Goal: Transaction & Acquisition: Purchase product/service

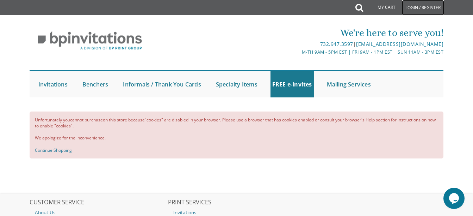
click at [411, 6] on link "Login / Register" at bounding box center [423, 7] width 42 height 15
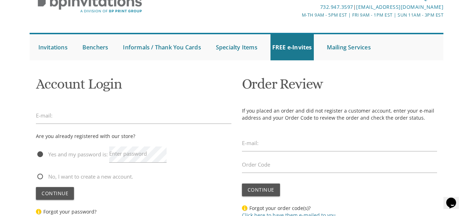
scroll to position [70, 0]
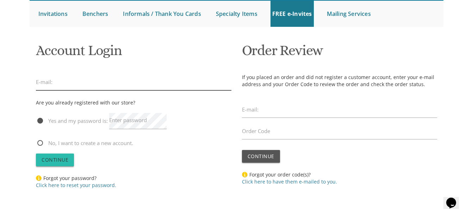
type input "plandman16@gmail.com"
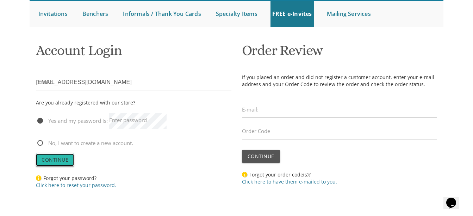
click at [63, 159] on span "Continue" at bounding box center [55, 159] width 27 height 7
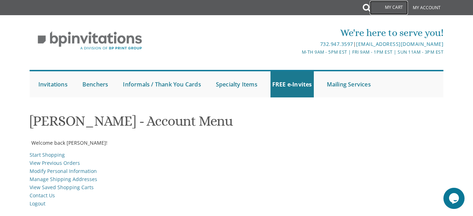
click at [393, 6] on link "My Cart" at bounding box center [389, 8] width 38 height 14
click at [73, 164] on link "View Previous Orders" at bounding box center [55, 162] width 50 height 7
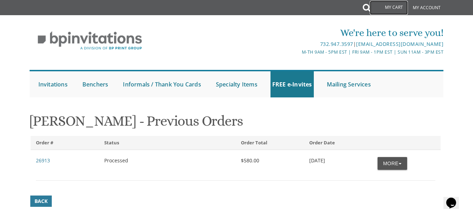
click at [395, 8] on link "My Cart" at bounding box center [389, 8] width 38 height 14
click at [426, 7] on link "My Account" at bounding box center [426, 7] width 35 height 15
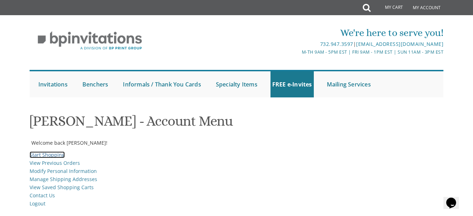
click at [57, 154] on link "Start Shopping" at bounding box center [47, 154] width 35 height 7
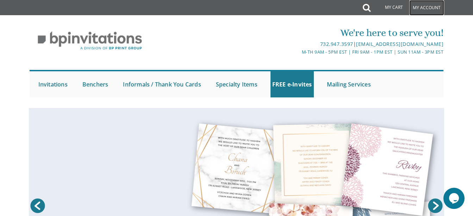
click at [423, 7] on link "My Account" at bounding box center [426, 7] width 35 height 15
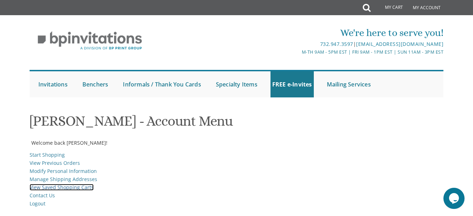
click at [87, 187] on link "View Saved Shopping Carts" at bounding box center [62, 186] width 64 height 7
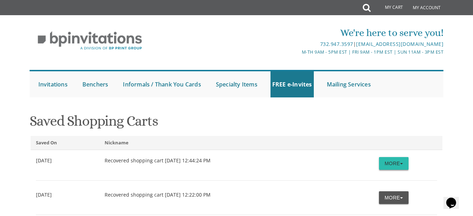
click at [396, 165] on button "More" at bounding box center [394, 163] width 30 height 13
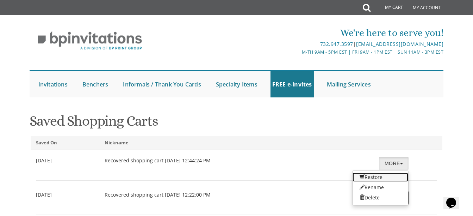
click at [378, 176] on link "Restore" at bounding box center [381, 176] width 56 height 9
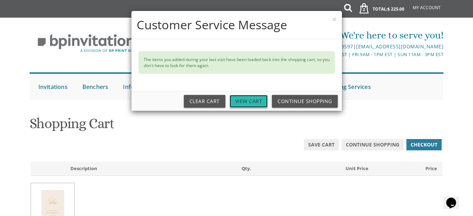
click at [253, 99] on link "View Cart" at bounding box center [249, 101] width 38 height 13
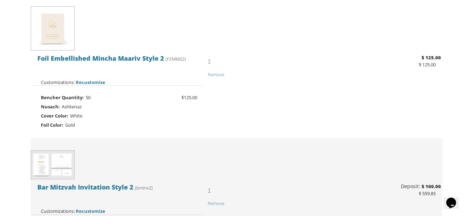
scroll to position [211, 0]
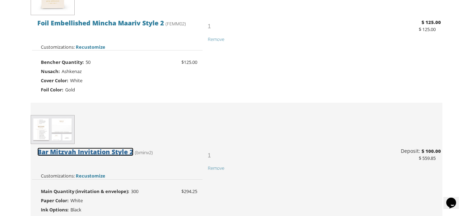
click at [98, 152] on span "Bar Mitzvah Invitation Style 2" at bounding box center [85, 151] width 96 height 8
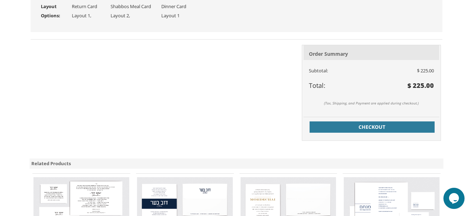
scroll to position [275, 0]
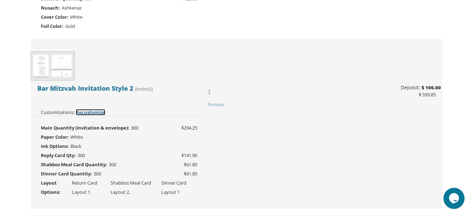
click at [95, 113] on span "Recustomize" at bounding box center [91, 112] width 30 height 6
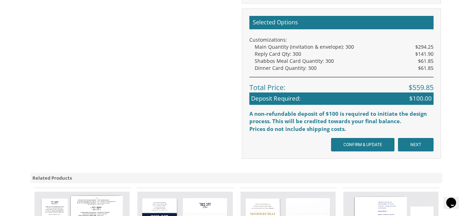
scroll to position [740, 0]
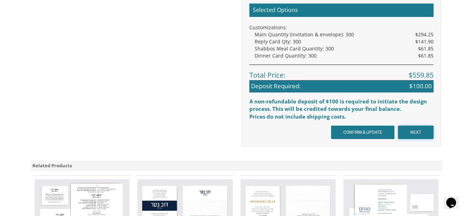
click at [419, 135] on input "NEXT" at bounding box center [416, 131] width 36 height 13
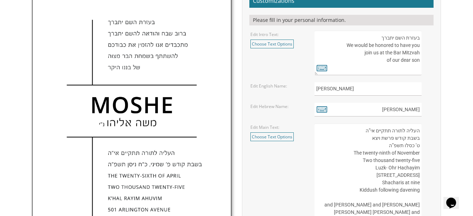
scroll to position [282, 0]
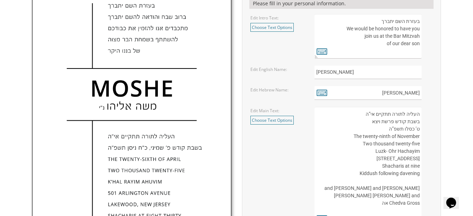
click at [419, 173] on textarea "העליה לתורה תתקיים אי”ה בשבת קודש פרשת ויצא ט’ כסלו תשפ”ה The twenty-ninth of N…" at bounding box center [367, 166] width 107 height 118
click at [382, 174] on textarea "העליה לתורה תתקיים אי”ה בשבת קודש פרשת ויצא ט’ כסלו תשפ”ה The twenty-ninth of N…" at bounding box center [367, 166] width 107 height 118
drag, startPoint x: 392, startPoint y: 172, endPoint x: 401, endPoint y: 173, distance: 8.5
click at [401, 173] on textarea "העליה לתורה תתקיים אי”ה בשבת קודש פרשת ויצא ט’ כסלו תשפ”ה The twenty-ninth of N…" at bounding box center [367, 166] width 107 height 118
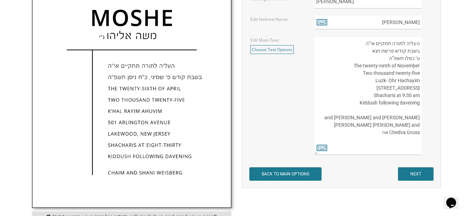
type textarea "העליה לתורה תתקיים אי”ה בשבת קודש פרשת ויצא ט’ כסלו תשפ”ה The twenty-ninth of N…"
click at [417, 173] on input "NEXT" at bounding box center [416, 173] width 36 height 13
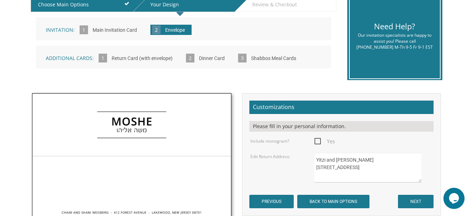
scroll to position [176, 0]
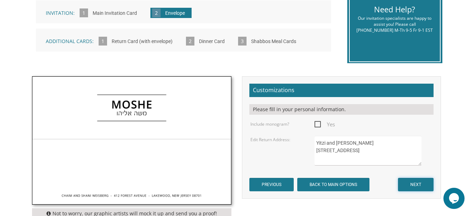
click at [424, 185] on input "NEXT" at bounding box center [416, 183] width 36 height 13
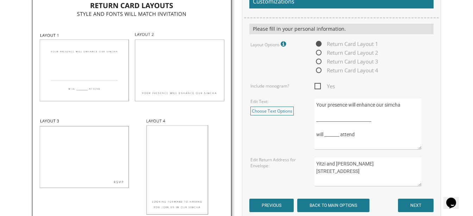
scroll to position [282, 0]
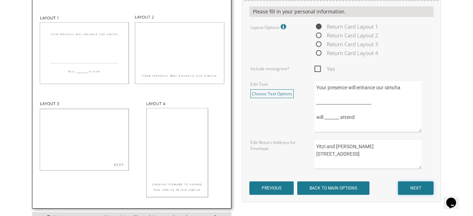
click at [418, 186] on input "NEXT" at bounding box center [416, 187] width 36 height 13
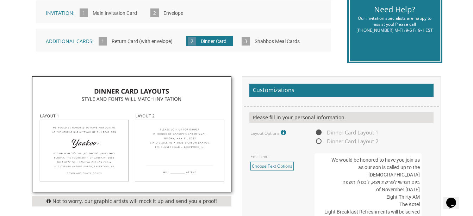
scroll to position [211, 0]
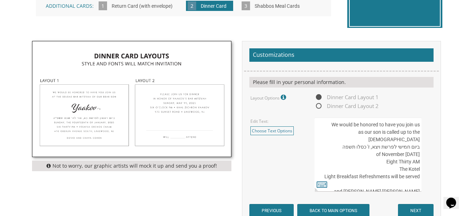
click at [385, 155] on textarea "We would be honored to have you join us as our son is called up to the Torah בי…" at bounding box center [367, 154] width 107 height 74
click at [419, 154] on textarea "We would be honored to have you join us as our son is called up to the Torah בי…" at bounding box center [367, 154] width 107 height 74
click at [413, 154] on textarea "We would be honored to have you join us as our son is called up to the Torah בי…" at bounding box center [367, 154] width 107 height 74
drag, startPoint x: 419, startPoint y: 155, endPoint x: 411, endPoint y: 153, distance: 9.1
click at [411, 153] on textarea "We would be honored to have you join us as our son is called up to the Torah בי…" at bounding box center [367, 154] width 107 height 74
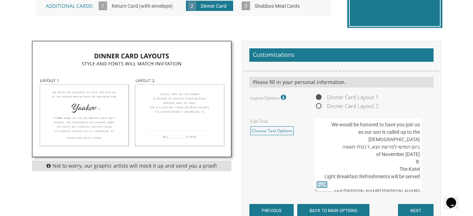
click at [419, 154] on textarea "We would be honored to have you join us as our son is called up to the Torah בי…" at bounding box center [367, 154] width 107 height 74
click at [420, 156] on textarea "We would be honored to have you join us as our son is called up to the Torah בי…" at bounding box center [367, 154] width 107 height 74
click at [416, 153] on textarea "We would be honored to have you join us as our son is called up to the Torah בי…" at bounding box center [367, 154] width 107 height 74
click at [407, 154] on textarea "We would be honored to have you join us as our son is called up to the Torah בי…" at bounding box center [367, 154] width 107 height 74
drag, startPoint x: 409, startPoint y: 156, endPoint x: 419, endPoint y: 156, distance: 10.6
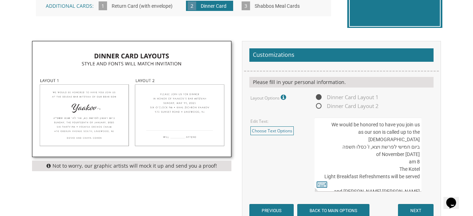
click at [419, 156] on textarea "We would be honored to have you join us as our son is called up to the Torah בי…" at bounding box center [367, 154] width 107 height 74
click at [419, 153] on textarea "We would be honored to have you join us as our son is called up to the Torah בי…" at bounding box center [367, 154] width 107 height 74
click at [410, 155] on textarea "We would be honored to have you join us as our son is called up to the Torah בי…" at bounding box center [367, 154] width 107 height 74
click at [412, 155] on textarea "We would be honored to have you join us as our son is called up to the Torah בי…" at bounding box center [367, 154] width 107 height 74
type textarea "We would be honored to have you join us as our son is called up to the Torah בי…"
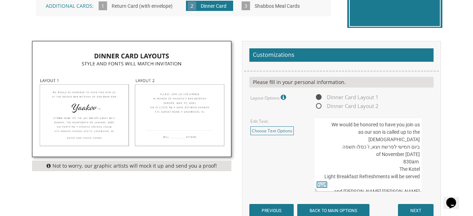
click at [431, 158] on div "We would be honored to have you join us as our son is called up to the Torah בי…" at bounding box center [373, 154] width 118 height 74
click at [423, 208] on input "NEXT" at bounding box center [416, 210] width 36 height 13
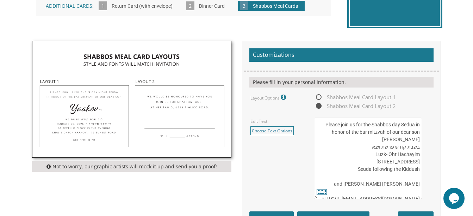
scroll to position [247, 0]
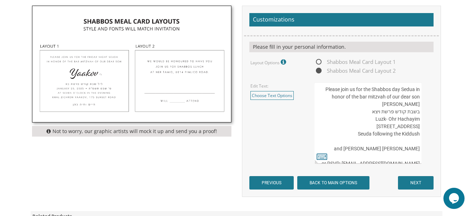
click at [418, 155] on textarea "Please join us for the Shabbos day Sedua in honor of the bar mitzvah of our dea…" at bounding box center [367, 122] width 107 height 81
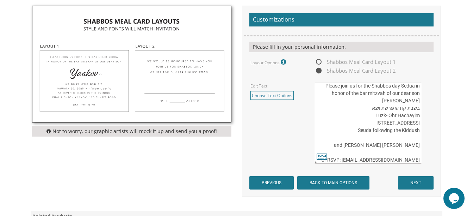
scroll to position [11, 0]
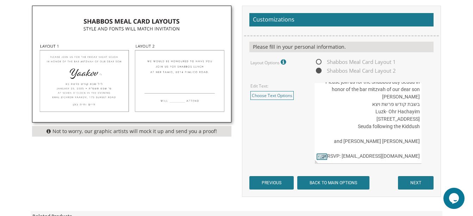
click at [373, 122] on textarea "Please join us for the Shabbos day Sedua in honor of the bar mitzvah of our dea…" at bounding box center [367, 122] width 107 height 81
click at [387, 151] on textarea "Please join us for the Shabbos day Sedua in honor of the bar mitzvah of our dea…" at bounding box center [367, 122] width 107 height 81
drag, startPoint x: 346, startPoint y: 154, endPoint x: 418, endPoint y: 154, distance: 72.5
click at [418, 154] on textarea "Please join us for the Shabbos day Sedua in honor of the bar mitzvah of our dea…" at bounding box center [367, 122] width 107 height 81
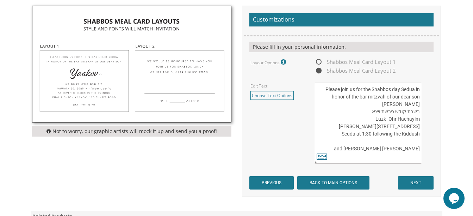
scroll to position [0, 0]
type textarea "Please join us for the Shabbos day Sedua in honor of the bar mitzvah of our dea…"
click at [412, 183] on input "NEXT" at bounding box center [416, 182] width 36 height 13
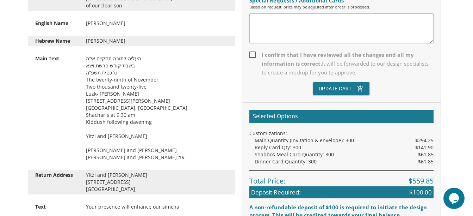
scroll to position [247, 0]
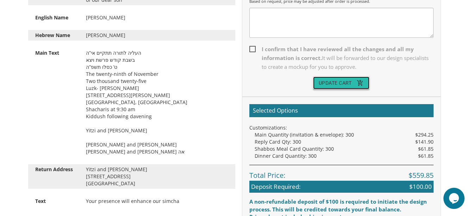
click at [337, 85] on button "Update Cart add_shopping_cart" at bounding box center [341, 82] width 57 height 13
click at [254, 49] on span "I confirm that I have reviewed all the changes and all my information is correc…" at bounding box center [341, 58] width 184 height 26
click at [254, 49] on input "I confirm that I have reviewed all the changes and all my information is correc…" at bounding box center [251, 48] width 5 height 5
checkbox input "true"
click at [341, 83] on button "Update Cart add_shopping_cart" at bounding box center [341, 82] width 57 height 13
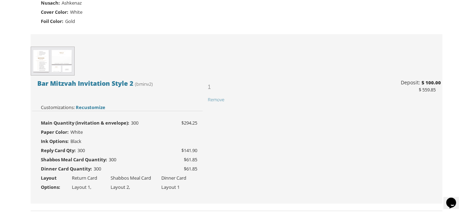
scroll to position [282, 0]
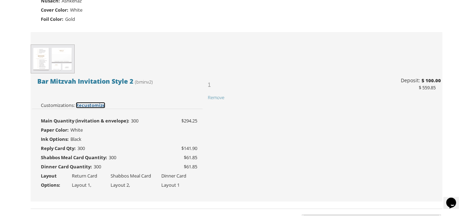
click at [87, 107] on span "Recustomize" at bounding box center [91, 105] width 30 height 6
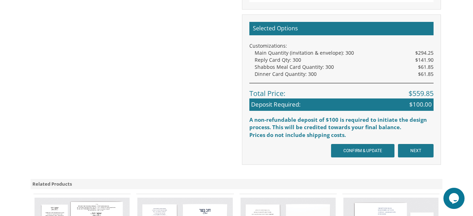
scroll to position [740, 0]
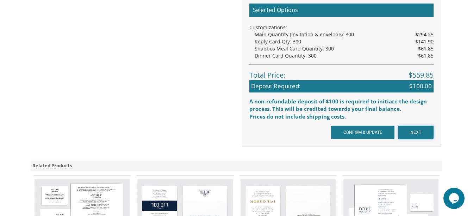
click at [412, 129] on input "NEXT" at bounding box center [416, 131] width 36 height 13
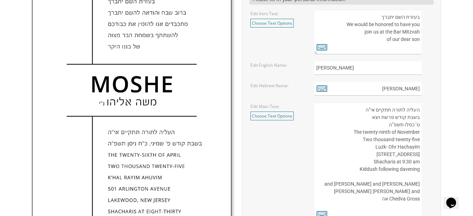
scroll to position [317, 0]
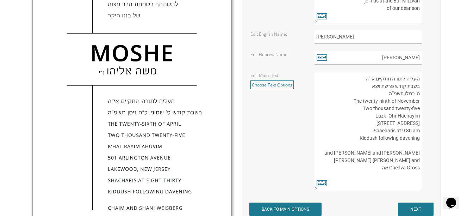
click at [420, 145] on textarea "העליה לתורה תתקיים אי”ה בשבת קודש פרשת ויצא ט’ כסלו תשפ”ה The twenty-ninth of N…" at bounding box center [367, 130] width 107 height 118
click at [357, 144] on textarea "העליה לתורה תתקיים אי”ה בשבת קודש פרשת ויצא ט’ כסלו תשפ”ה The twenty-ninth of N…" at bounding box center [367, 130] width 107 height 118
type textarea "העליה לתורה תתקיים אי”ה בשבת קודש פרשת ויצא ט’ כסלו תשפ”ה The twenty-ninth of N…"
click at [414, 207] on input "NEXT" at bounding box center [416, 208] width 36 height 13
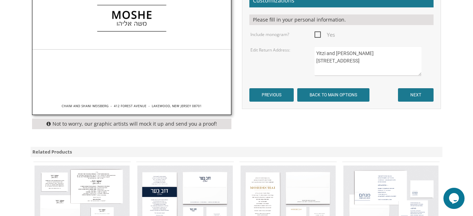
scroll to position [282, 0]
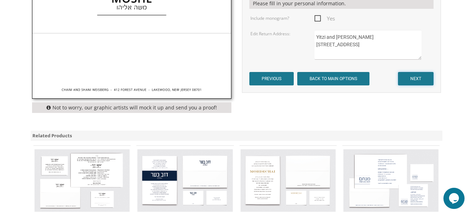
click at [419, 81] on input "NEXT" at bounding box center [416, 78] width 36 height 13
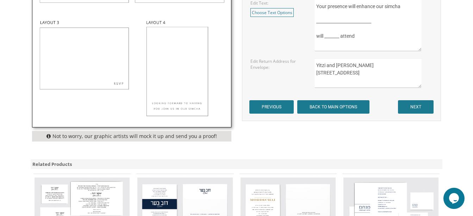
scroll to position [423, 0]
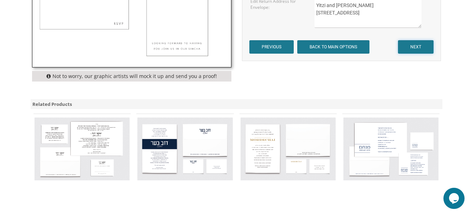
click at [418, 51] on input "NEXT" at bounding box center [416, 46] width 36 height 13
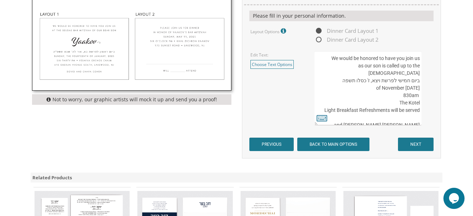
scroll to position [282, 0]
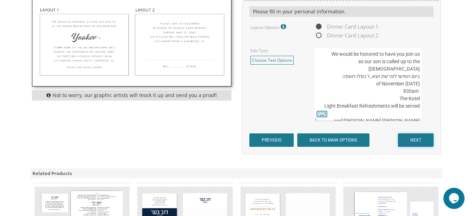
click at [421, 139] on input "NEXT" at bounding box center [416, 139] width 36 height 13
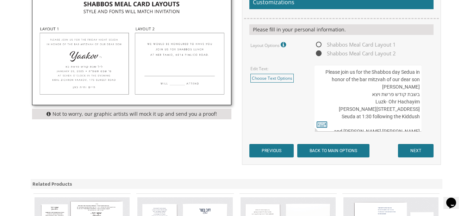
scroll to position [282, 0]
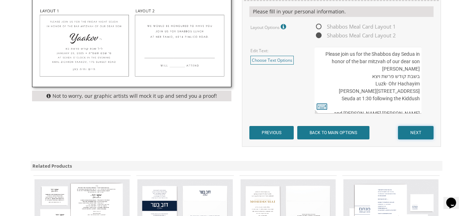
click at [419, 134] on input "NEXT" at bounding box center [416, 132] width 36 height 13
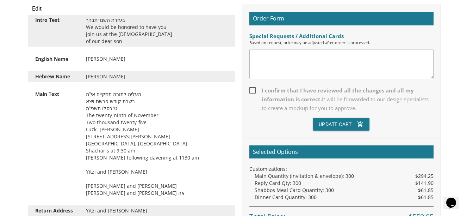
scroll to position [211, 0]
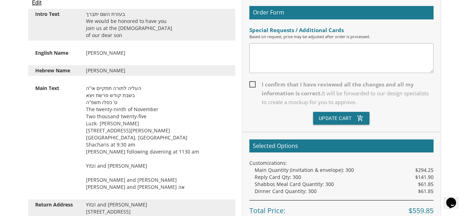
click at [254, 83] on span "I confirm that I have reviewed all the changes and all my information is correc…" at bounding box center [341, 93] width 184 height 26
click at [254, 83] on input "I confirm that I have reviewed all the changes and all my information is correc…" at bounding box center [251, 83] width 5 height 5
checkbox input "true"
click at [341, 117] on button "Update Cart add_shopping_cart" at bounding box center [341, 118] width 57 height 13
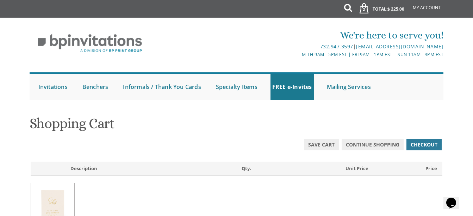
drag, startPoint x: 448, startPoint y: 142, endPoint x: 453, endPoint y: 158, distance: 17.4
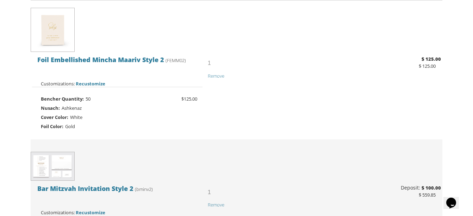
scroll to position [141, 0]
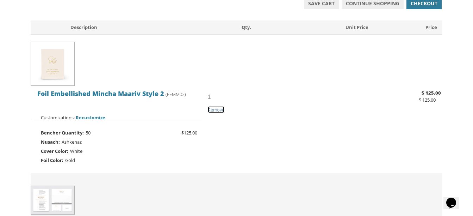
click at [219, 111] on span "Remove" at bounding box center [216, 109] width 17 height 6
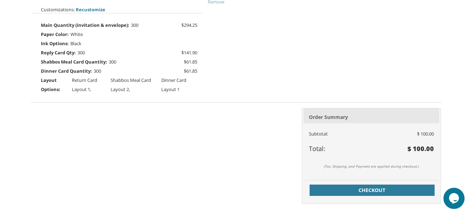
scroll to position [282, 0]
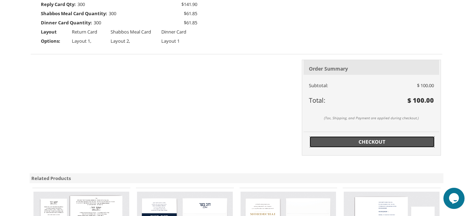
click at [377, 144] on span "Checkout" at bounding box center [372, 141] width 117 height 7
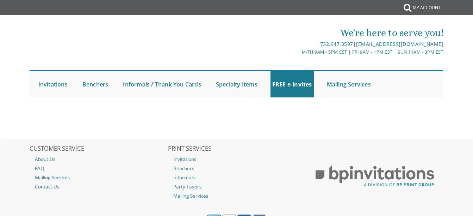
select select
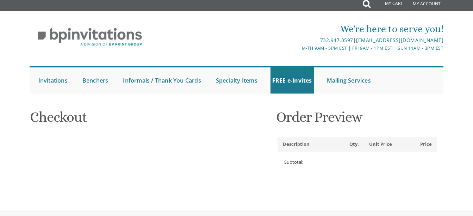
type input "Perel"
type input "Gross"
type input "[STREET_ADDRESS]"
type input "LOS ANGELES"
type input "90036-2913"
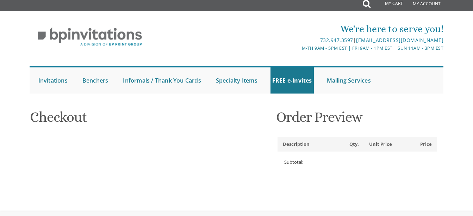
select select "US"
select select "CA"
type input "3233887089"
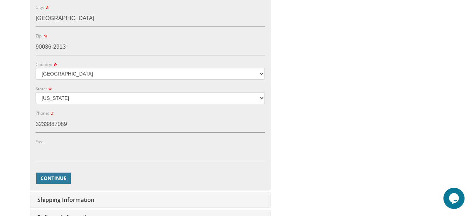
scroll to position [317, 0]
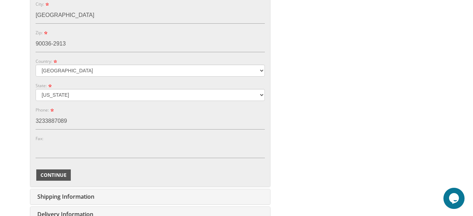
click at [56, 175] on span "Continue" at bounding box center [53, 174] width 26 height 7
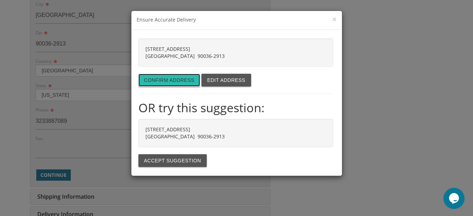
click at [164, 79] on button "Confirm address" at bounding box center [169, 80] width 62 height 13
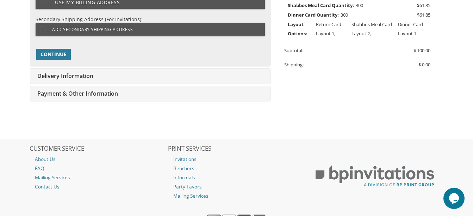
type input "plandman16@gmail.com"
type input "[STREET_ADDRESS]"
type input "LOS ANGELES"
type input "90036-2913"
select select "US"
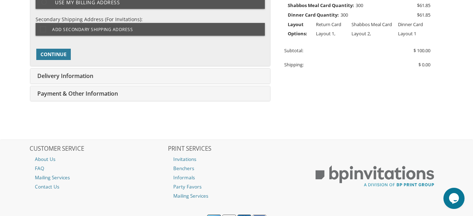
type input "3233887089"
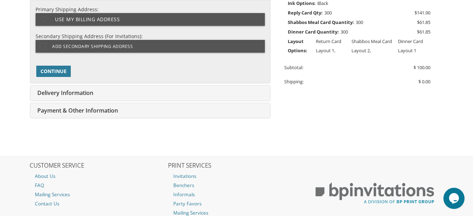
select select "CA"
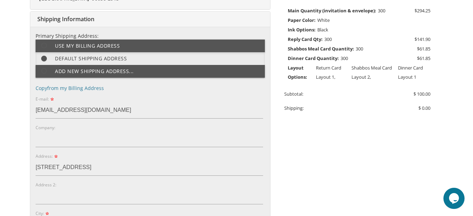
scroll to position [185, 0]
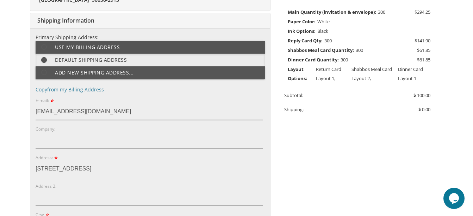
click at [110, 112] on input "plandman16@gmail.com" at bounding box center [149, 112] width 227 height 16
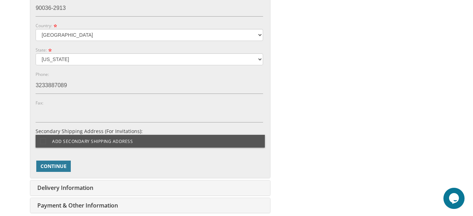
scroll to position [432, 0]
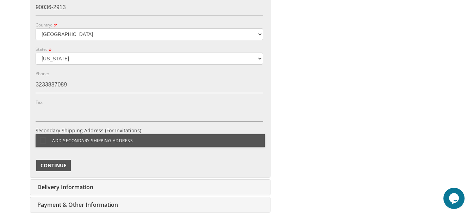
type input "arielbm2025@gmail.com"
click at [57, 165] on span "Continue" at bounding box center [53, 165] width 26 height 7
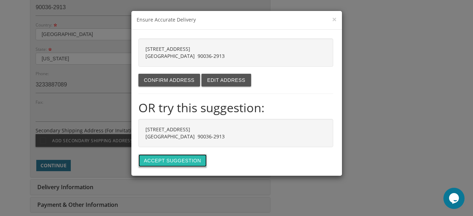
click at [160, 162] on button "Accept suggestion" at bounding box center [172, 160] width 68 height 13
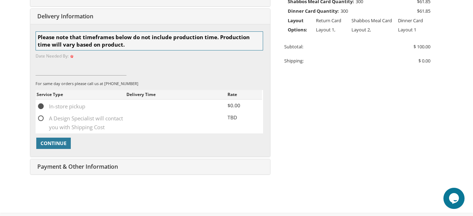
scroll to position [230, 0]
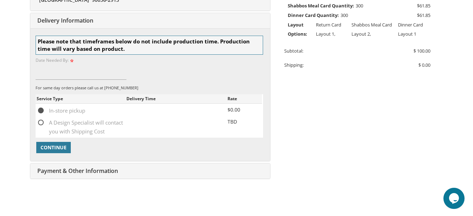
click at [41, 121] on span "A Design Specialist will contact you with Shipping Cost" at bounding box center [82, 122] width 90 height 9
click at [41, 121] on input "A Design Specialist will contact you with Shipping Cost" at bounding box center [39, 121] width 5 height 5
radio input "true"
click at [53, 147] on span "Continue" at bounding box center [53, 147] width 26 height 7
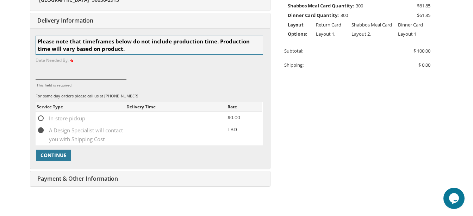
click at [56, 72] on input "This field is required." at bounding box center [81, 71] width 91 height 16
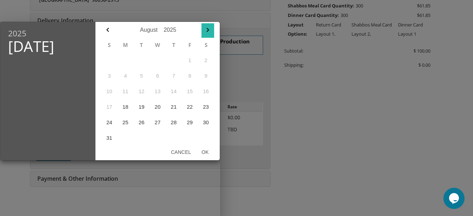
click at [210, 31] on icon "button" at bounding box center [208, 30] width 8 height 8
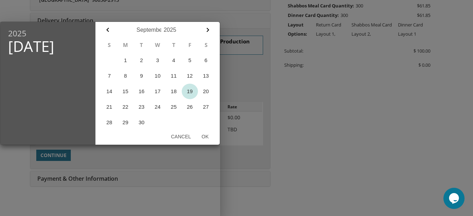
click at [189, 92] on button "19" at bounding box center [190, 90] width 16 height 15
click at [207, 137] on button "Ok" at bounding box center [205, 136] width 18 height 13
type input "Sep 19, 2025"
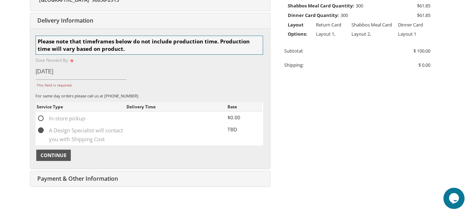
click at [54, 156] on span "Continue" at bounding box center [53, 154] width 26 height 7
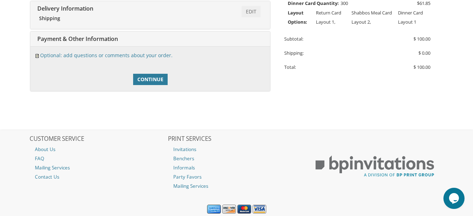
scroll to position [224, 0]
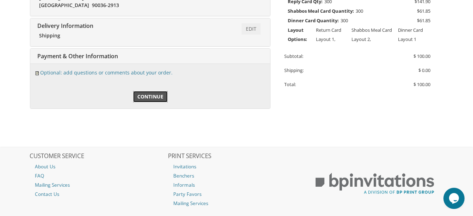
click at [159, 96] on span "Continue" at bounding box center [150, 96] width 26 height 7
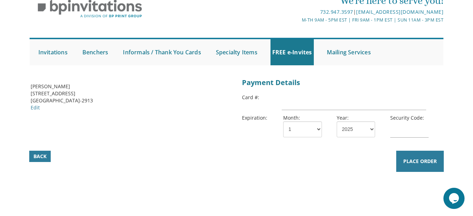
scroll to position [35, 0]
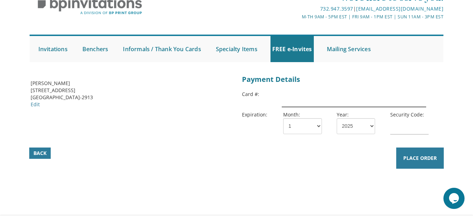
click at [305, 98] on input "text" at bounding box center [354, 99] width 144 height 16
type input "[CREDIT_CARD_NUMBER]"
click at [261, 161] on div "Back Place Order" at bounding box center [236, 157] width 430 height 24
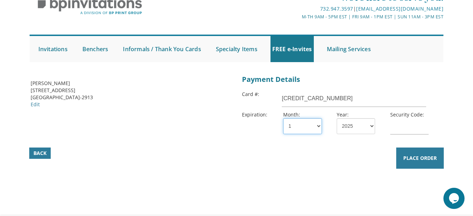
click at [298, 127] on select "1 2 3 4 5 6 7 8 9 10 11 12" at bounding box center [302, 126] width 39 height 16
select select "12"
click at [283, 118] on select "1 2 3 4 5 6 7 8 9 10 11 12" at bounding box center [302, 126] width 39 height 16
click at [364, 124] on select "2025 2026 2027 2028 2029 2030 2031 2032 2033 2034 2035" at bounding box center [356, 126] width 39 height 16
select select "27"
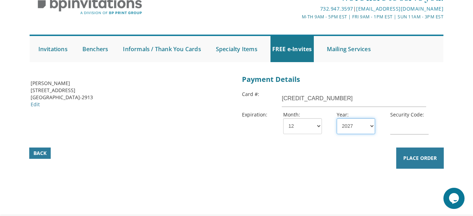
click at [337, 118] on select "2025 2026 2027 2028 2029 2030 2031 2032 2033 2034 2035" at bounding box center [356, 126] width 39 height 16
click at [409, 129] on input "text" at bounding box center [409, 126] width 39 height 16
type input "811"
click at [367, 166] on div "Back Place Order" at bounding box center [236, 157] width 430 height 24
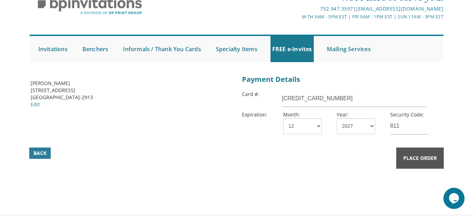
click at [410, 156] on span "Place Order" at bounding box center [419, 157] width 33 height 7
